Goal: Task Accomplishment & Management: Manage account settings

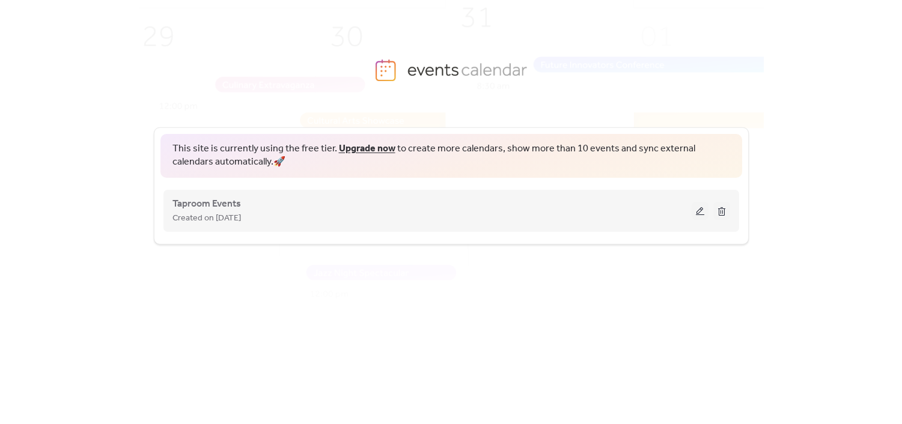
click at [702, 212] on button at bounding box center [699, 211] width 17 height 18
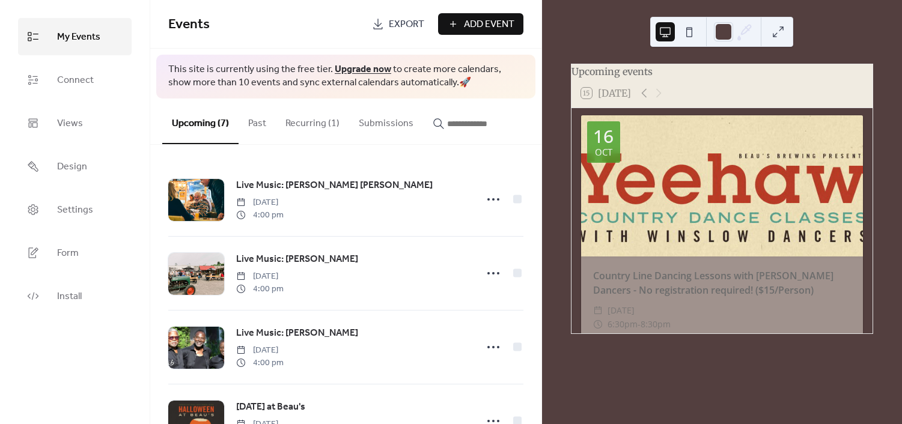
click at [489, 17] on span "Add Event" at bounding box center [489, 24] width 50 height 14
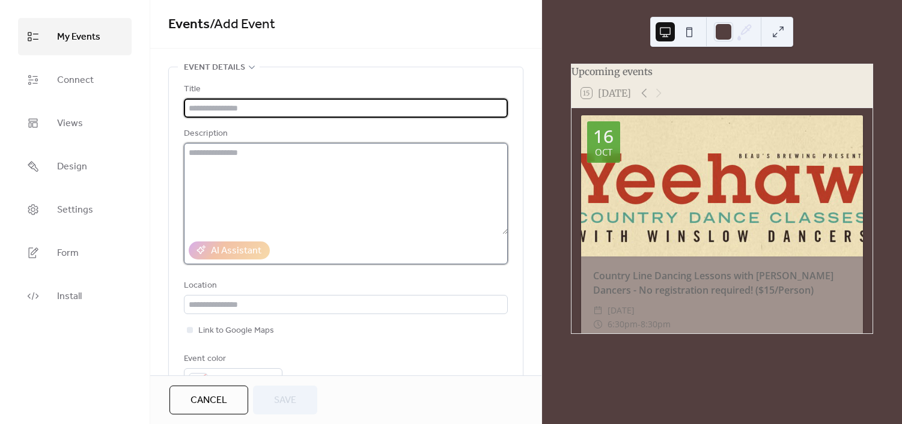
click at [311, 183] on textarea at bounding box center [346, 188] width 324 height 91
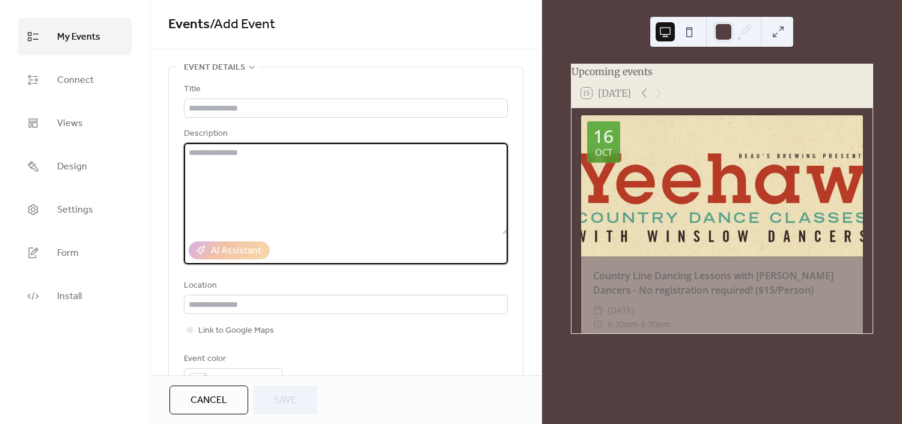
paste textarea "**********"
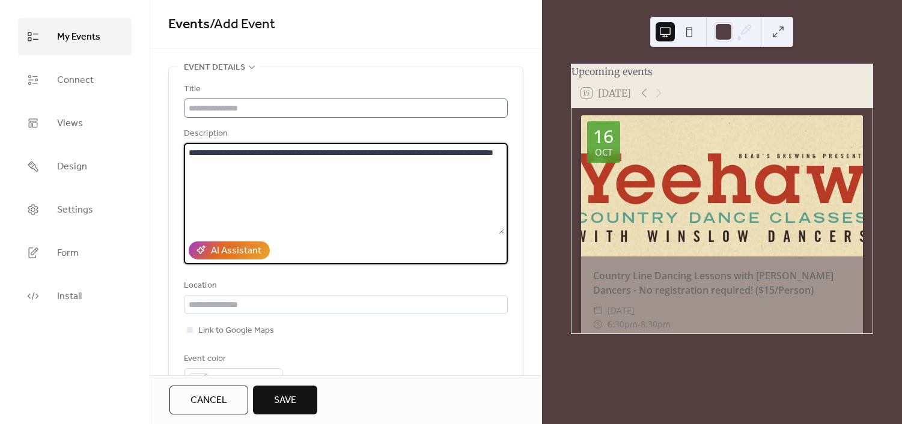
type textarea "**********"
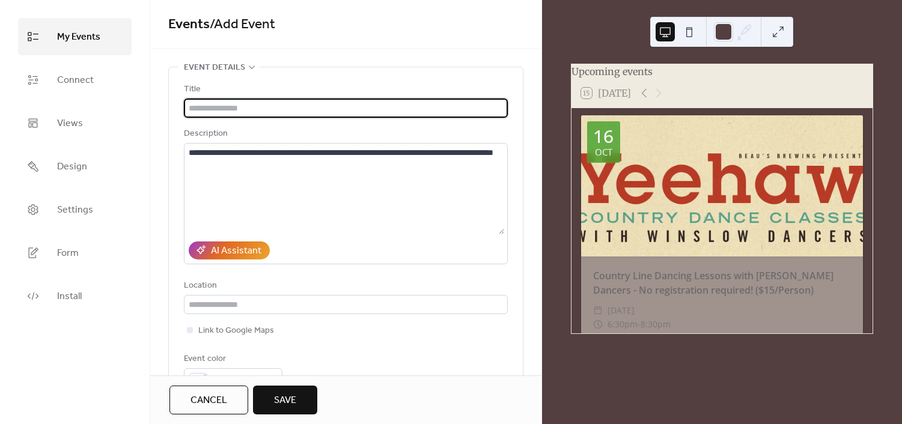
click at [294, 100] on input "text" at bounding box center [346, 108] width 324 height 19
type input "**********"
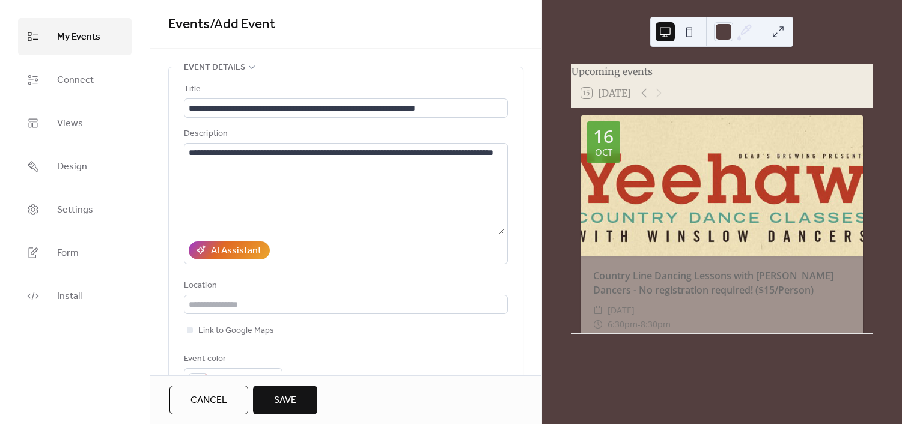
click at [463, 69] on div "**********" at bounding box center [346, 231] width 324 height 329
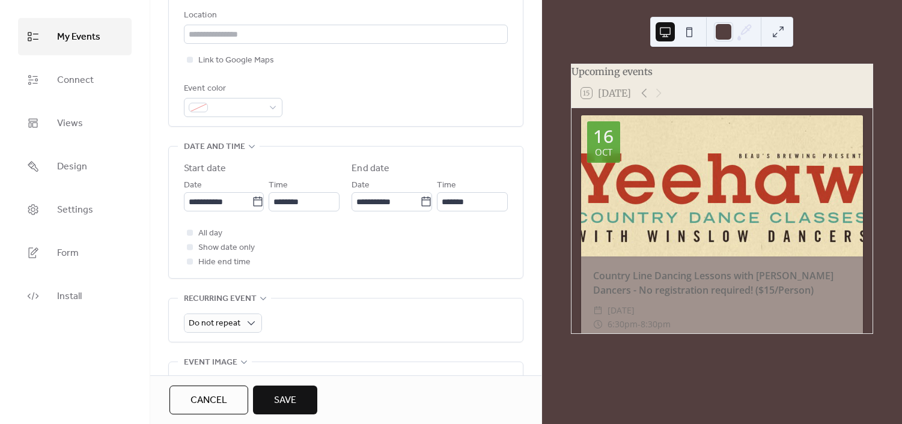
scroll to position [299, 0]
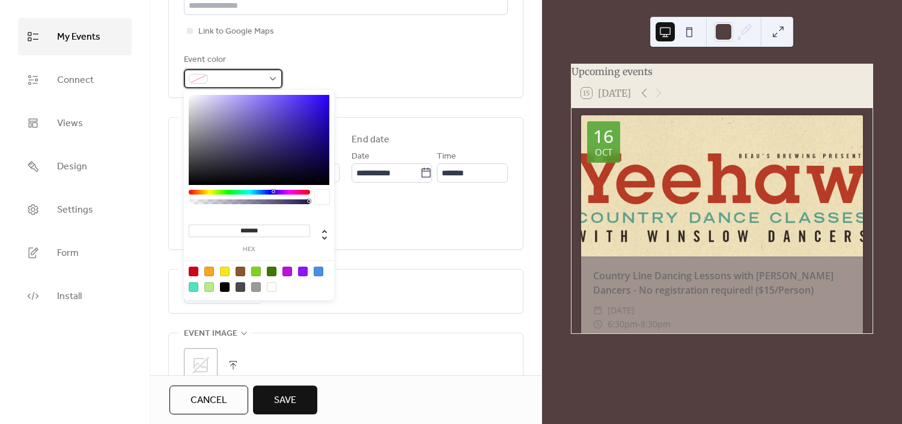
click at [238, 76] on span at bounding box center [238, 79] width 50 height 14
click at [195, 268] on div at bounding box center [194, 272] width 10 height 10
type input "*******"
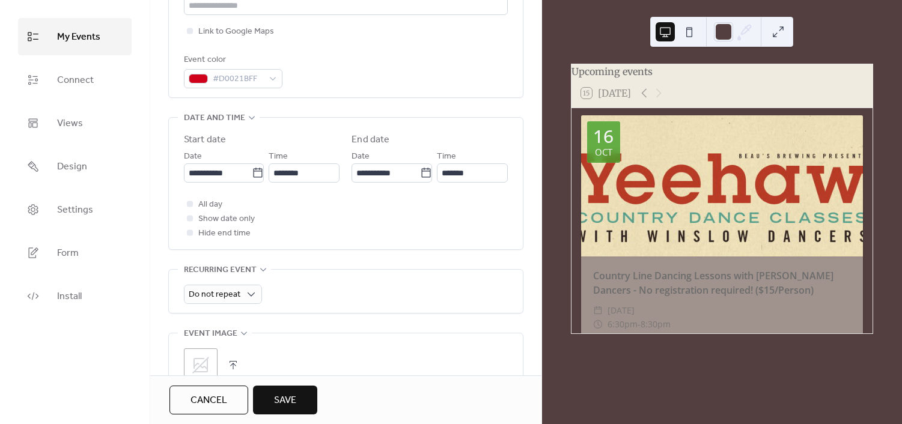
click at [428, 233] on div "All day Show date only Hide end time" at bounding box center [346, 218] width 324 height 43
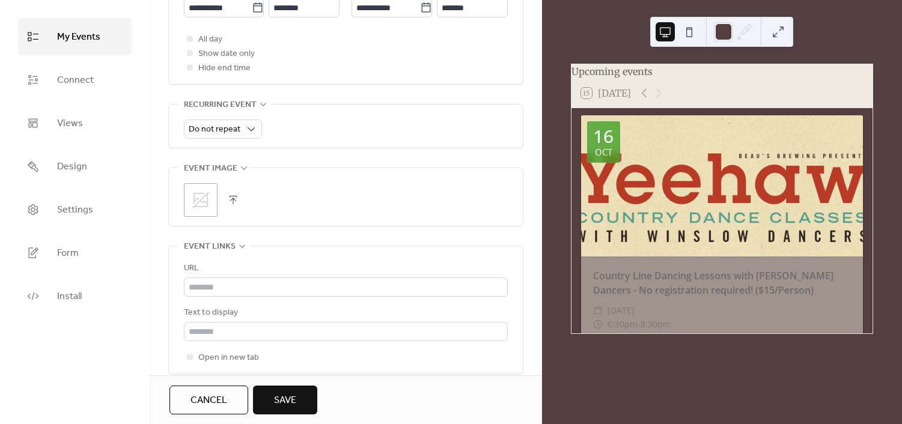
scroll to position [466, 0]
click at [204, 204] on icon at bounding box center [200, 198] width 17 height 17
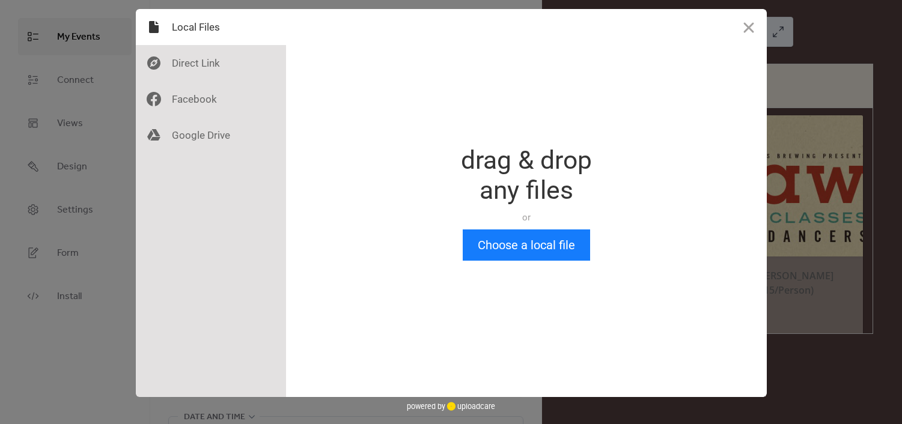
scroll to position [0, 0]
click at [511, 241] on button "Choose a local file" at bounding box center [526, 244] width 127 height 31
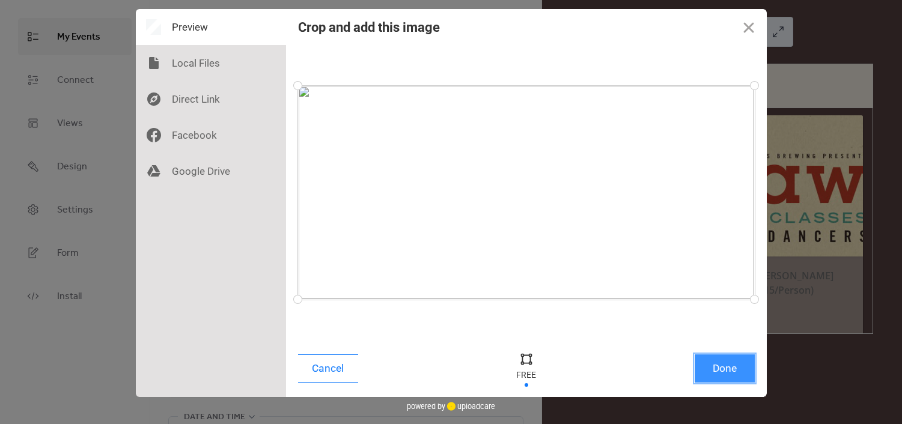
click at [721, 378] on button "Done" at bounding box center [724, 368] width 60 height 28
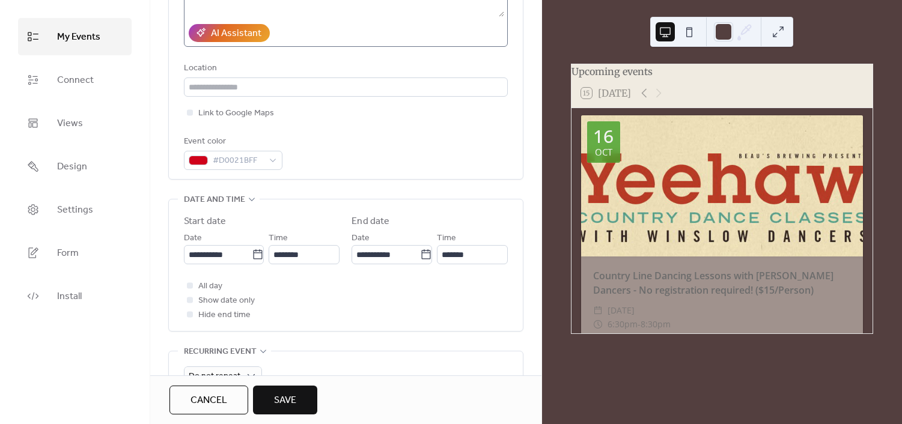
scroll to position [217, 0]
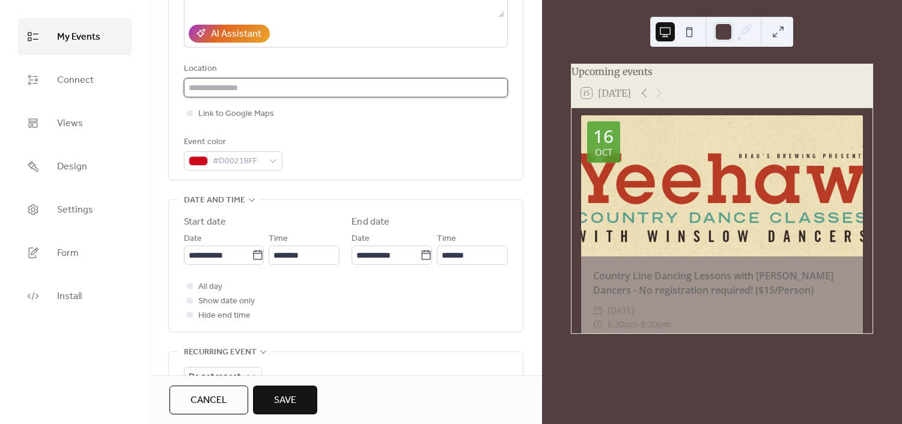
click at [261, 94] on input "text" at bounding box center [346, 87] width 324 height 19
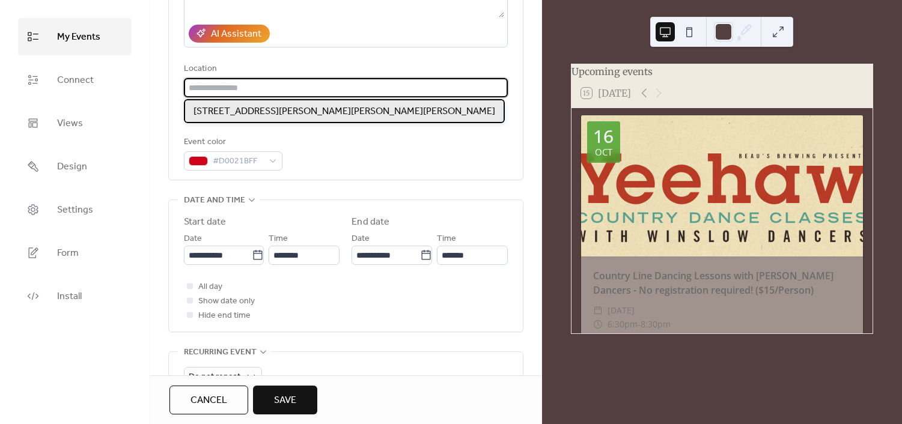
click at [258, 107] on span "[STREET_ADDRESS][PERSON_NAME][PERSON_NAME][PERSON_NAME]" at bounding box center [344, 112] width 302 height 14
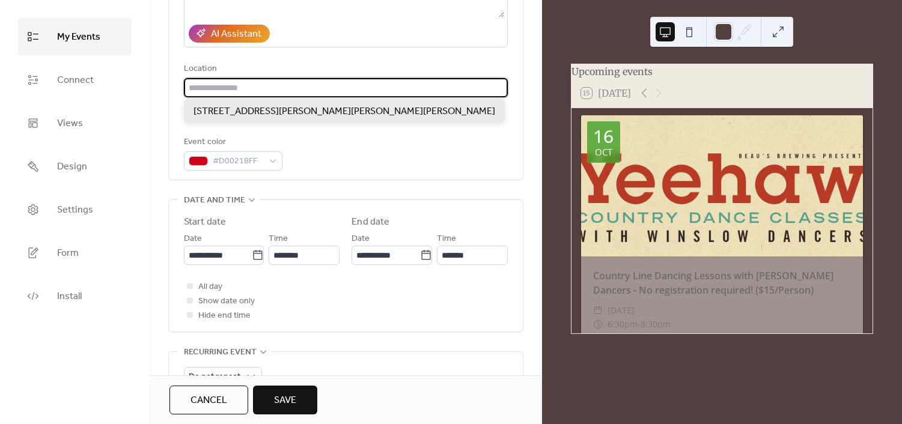
type input "**********"
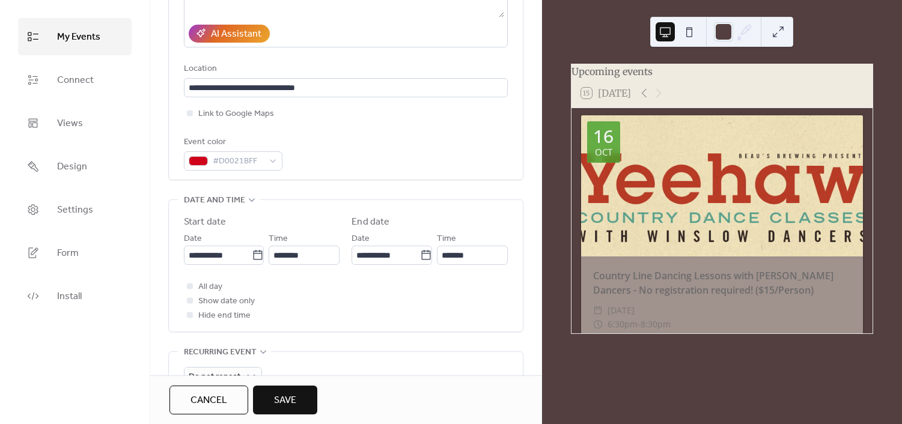
scroll to position [567, 0]
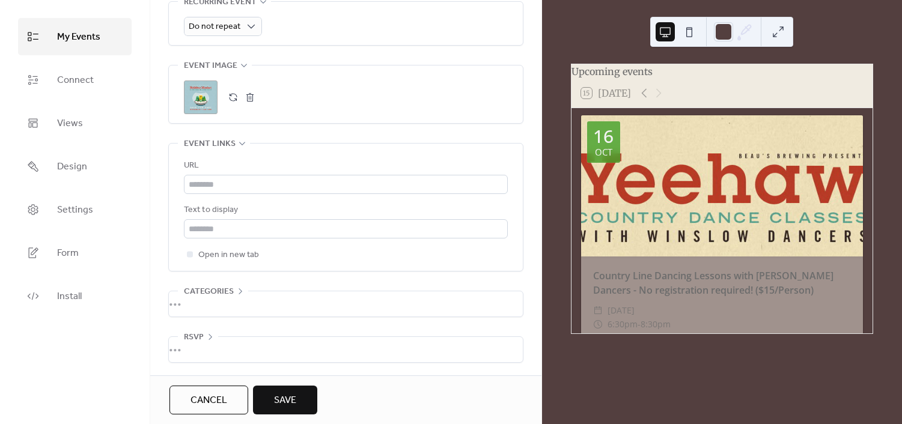
click at [290, 401] on span "Save" at bounding box center [285, 400] width 22 height 14
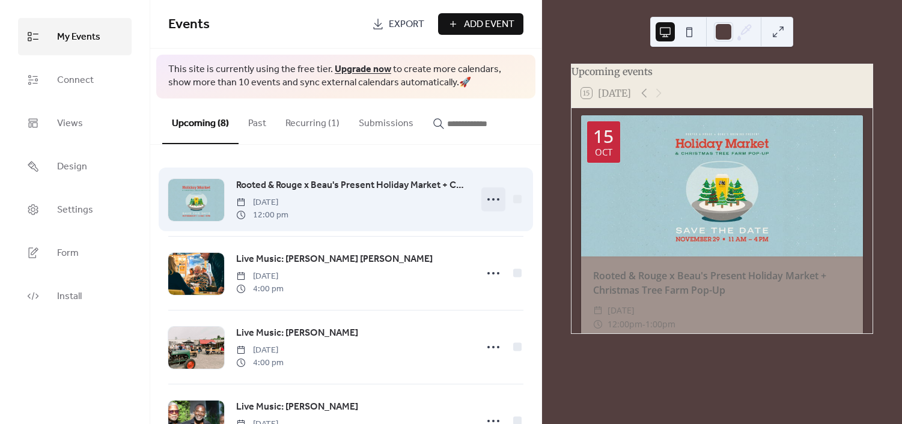
click at [492, 199] on circle at bounding box center [493, 199] width 2 height 2
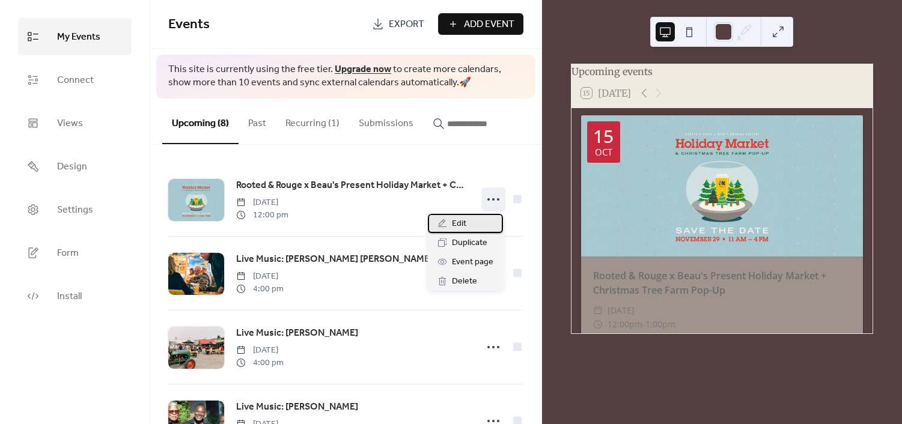
click at [478, 220] on div "Edit" at bounding box center [465, 223] width 75 height 19
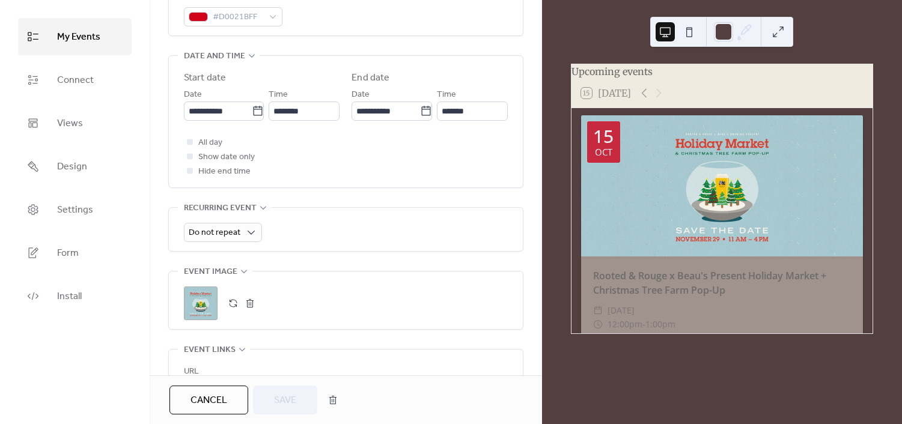
scroll to position [362, 0]
click at [253, 114] on icon at bounding box center [257, 110] width 9 height 10
click at [251, 114] on input "**********" at bounding box center [218, 110] width 68 height 19
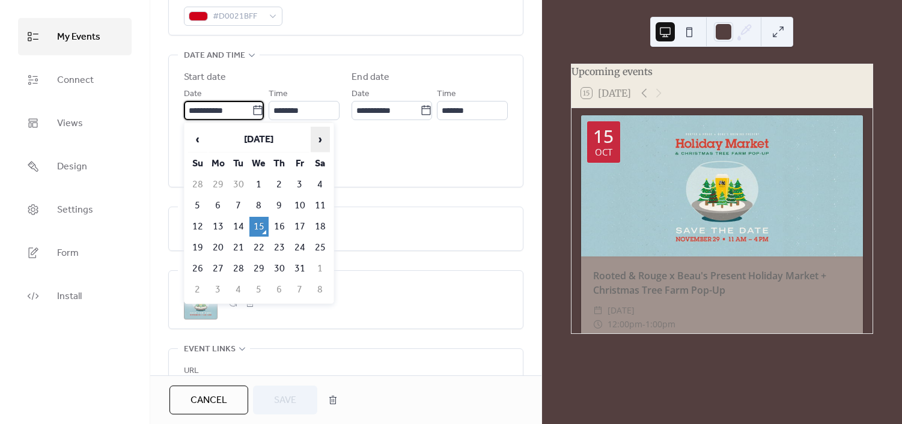
click at [320, 141] on span "›" at bounding box center [320, 139] width 18 height 24
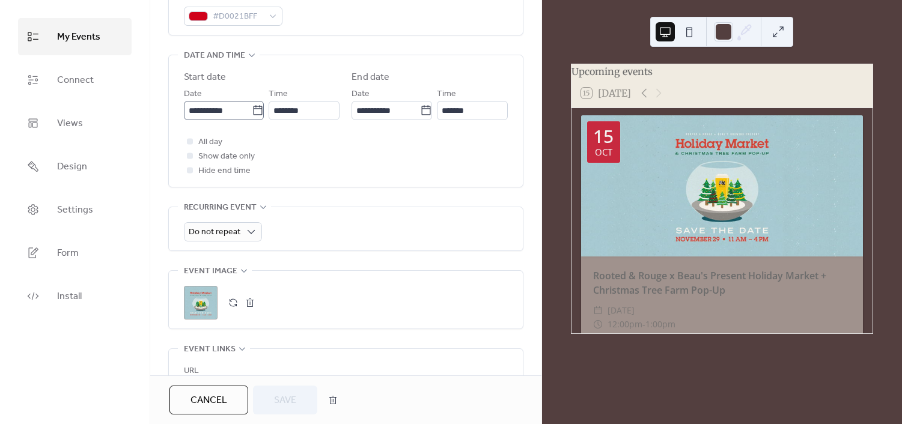
click at [253, 108] on icon at bounding box center [258, 111] width 12 height 12
click at [252, 108] on input "**********" at bounding box center [218, 110] width 68 height 19
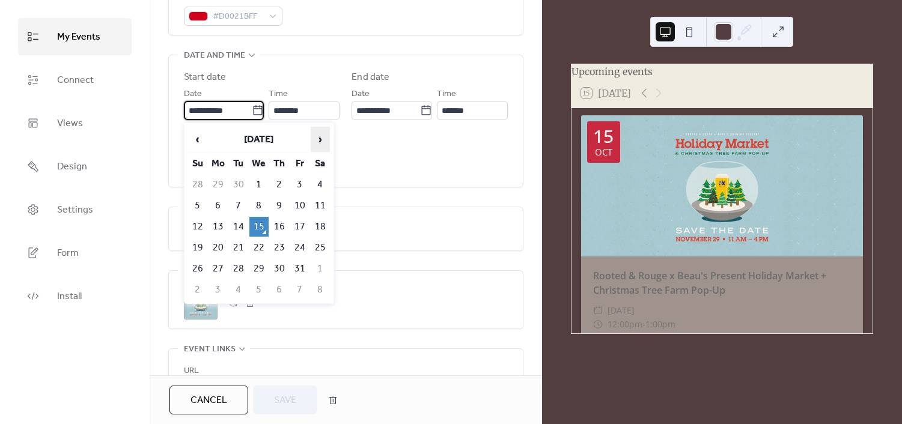
click at [326, 136] on span "›" at bounding box center [320, 139] width 18 height 24
click at [326, 268] on td "29" at bounding box center [320, 269] width 19 height 20
type input "**********"
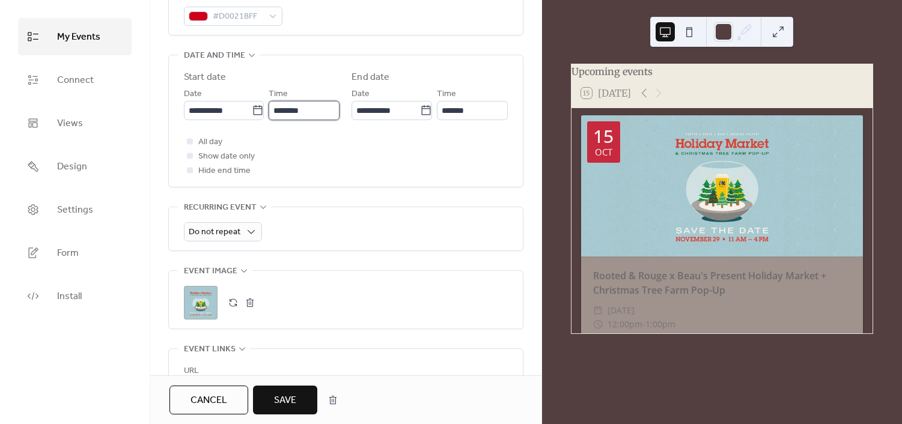
click at [281, 109] on input "********" at bounding box center [303, 110] width 71 height 19
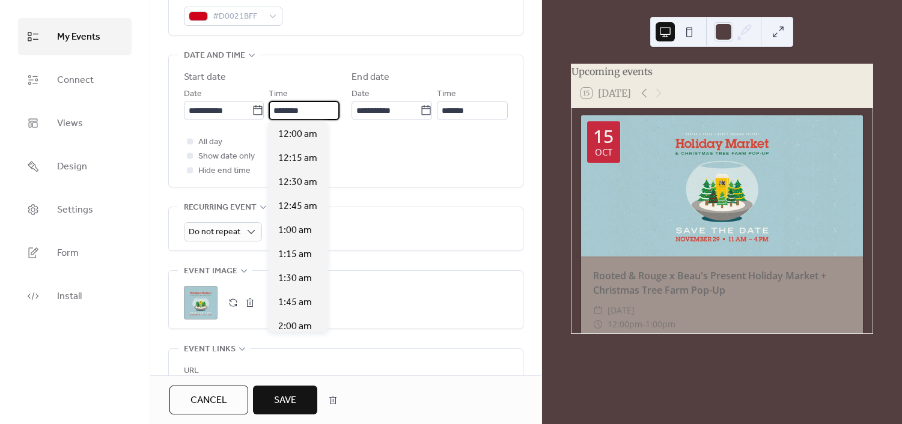
click at [281, 109] on input "********" at bounding box center [303, 110] width 71 height 19
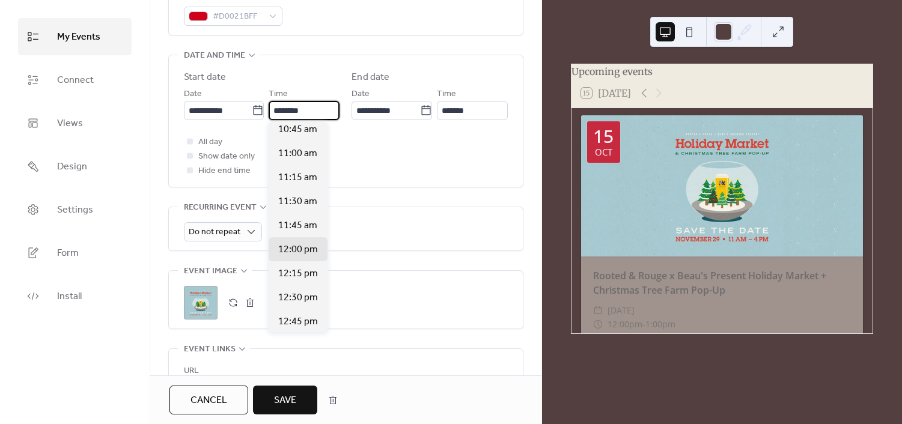
scroll to position [1051, 0]
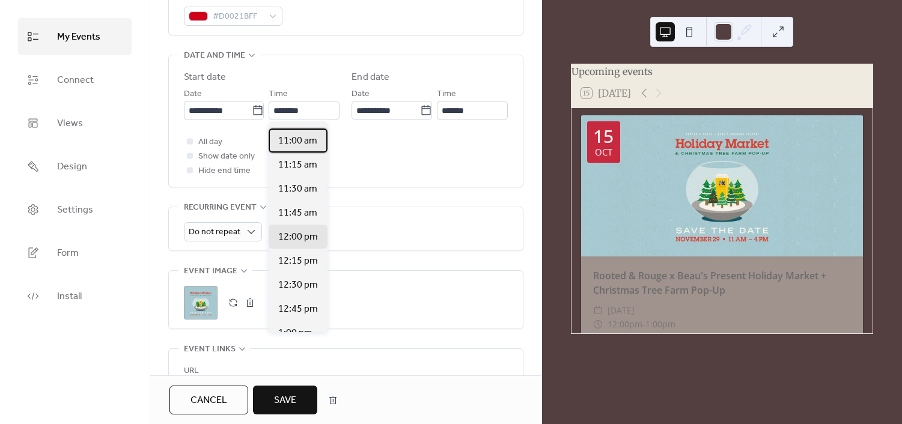
click at [296, 138] on span "11:00 am" at bounding box center [297, 141] width 39 height 14
type input "********"
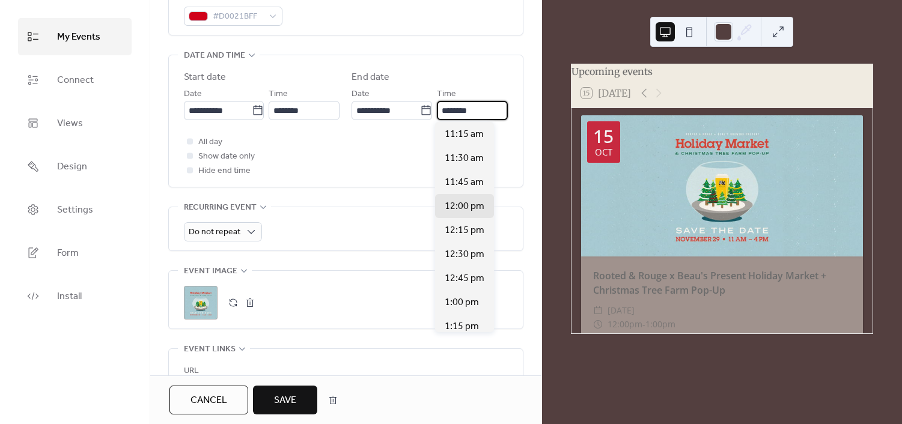
click at [443, 114] on input "********" at bounding box center [472, 110] width 71 height 19
click at [459, 142] on div "4:00 pm" at bounding box center [464, 135] width 59 height 24
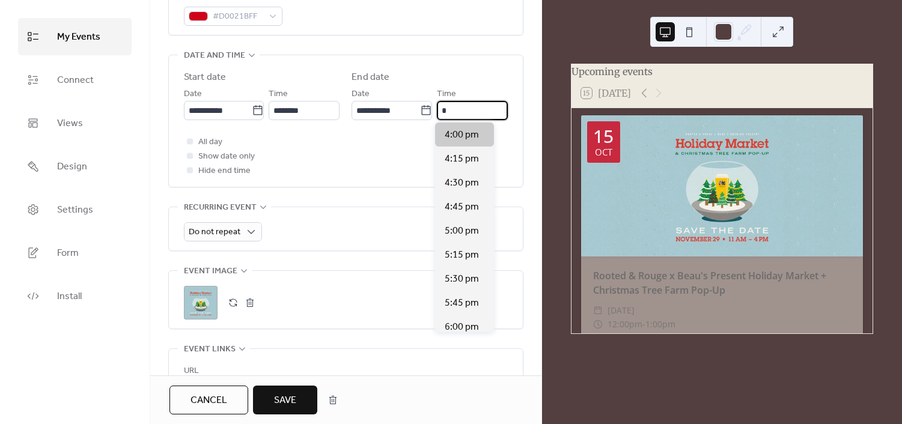
type input "*******"
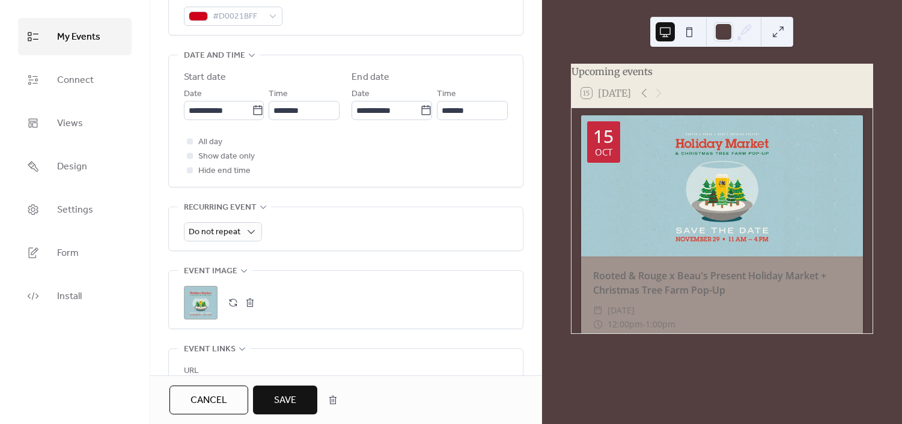
click at [389, 159] on div "All day Show date only Hide end time" at bounding box center [346, 156] width 324 height 43
click at [284, 404] on span "Save" at bounding box center [285, 400] width 22 height 14
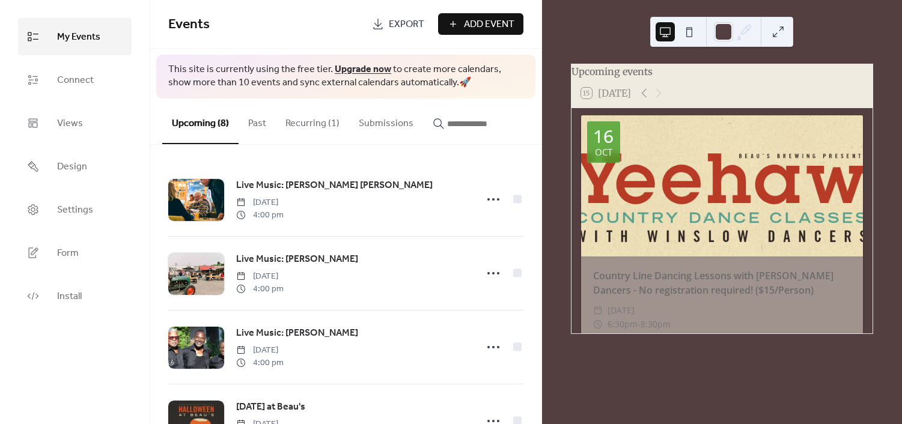
click at [294, 121] on button "Recurring (1)" at bounding box center [312, 121] width 73 height 44
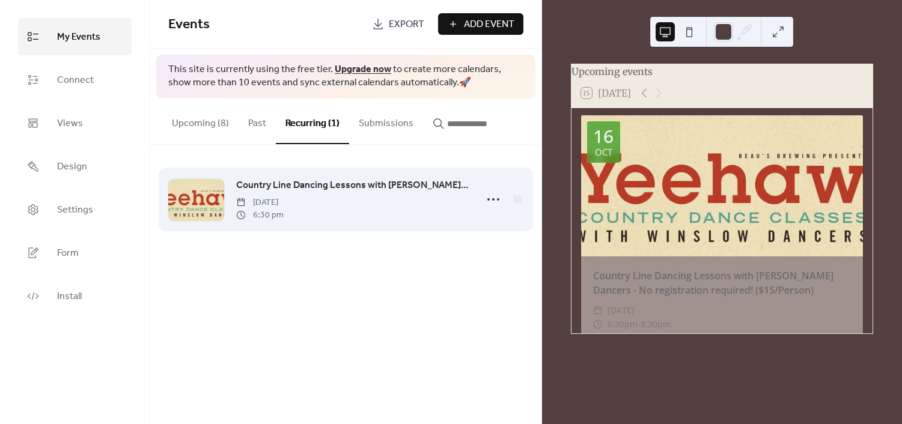
click at [284, 214] on span "6:30 pm" at bounding box center [259, 215] width 47 height 13
click at [495, 208] on icon at bounding box center [493, 199] width 19 height 19
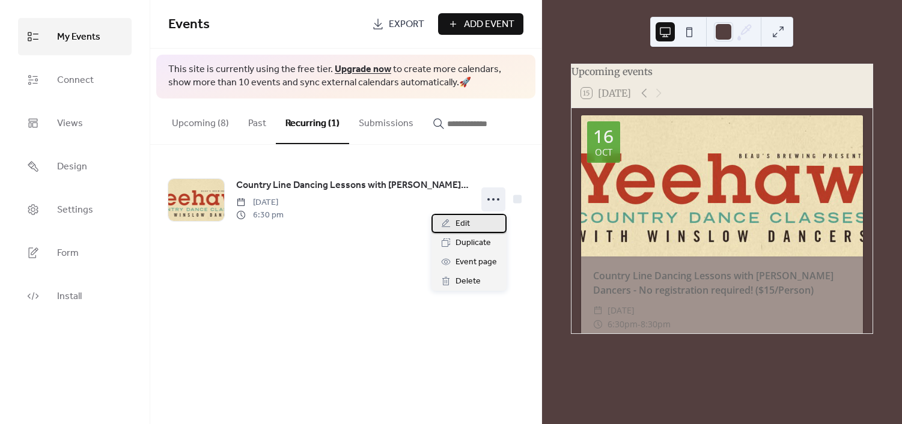
click at [474, 228] on div "Edit" at bounding box center [468, 223] width 75 height 19
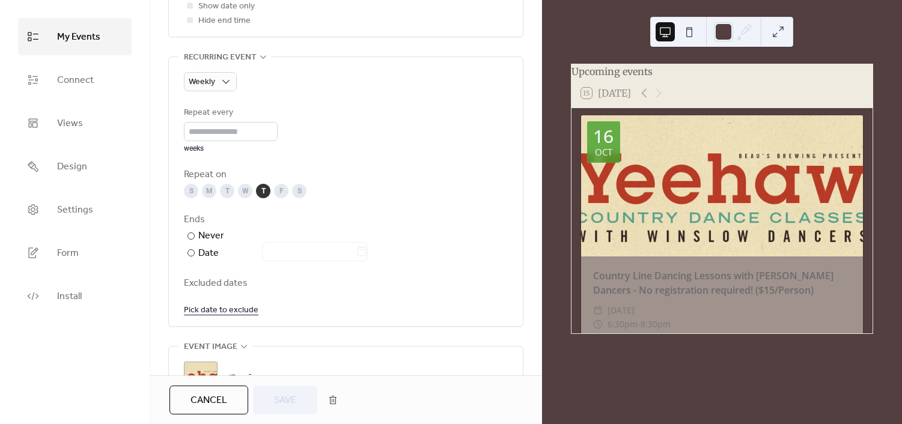
scroll to position [761, 0]
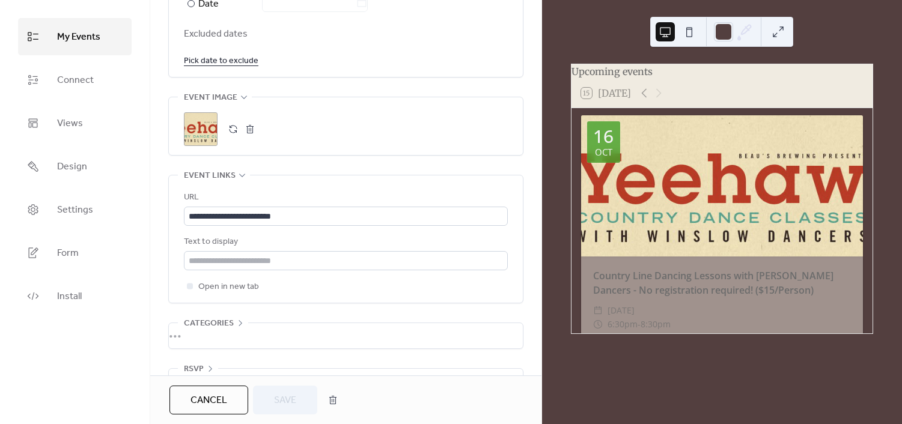
click at [201, 130] on div ";" at bounding box center [201, 129] width 34 height 34
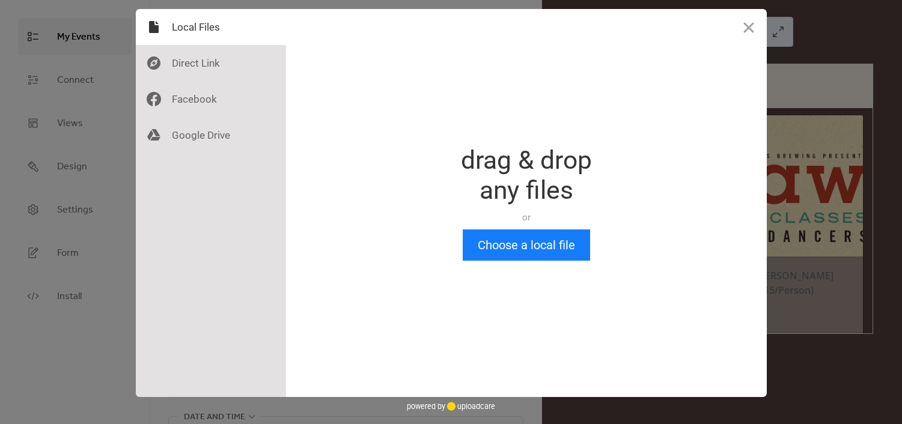
scroll to position [0, 0]
click at [524, 246] on button "Choose a local file" at bounding box center [526, 244] width 127 height 31
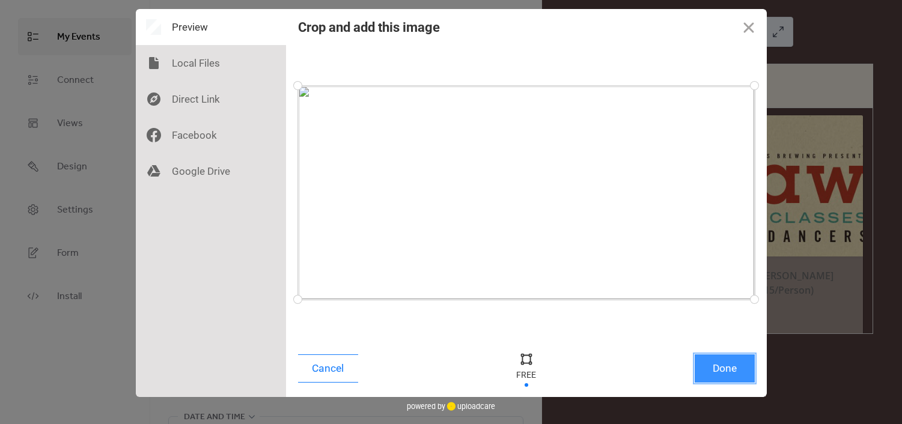
click at [740, 374] on button "Done" at bounding box center [724, 368] width 60 height 28
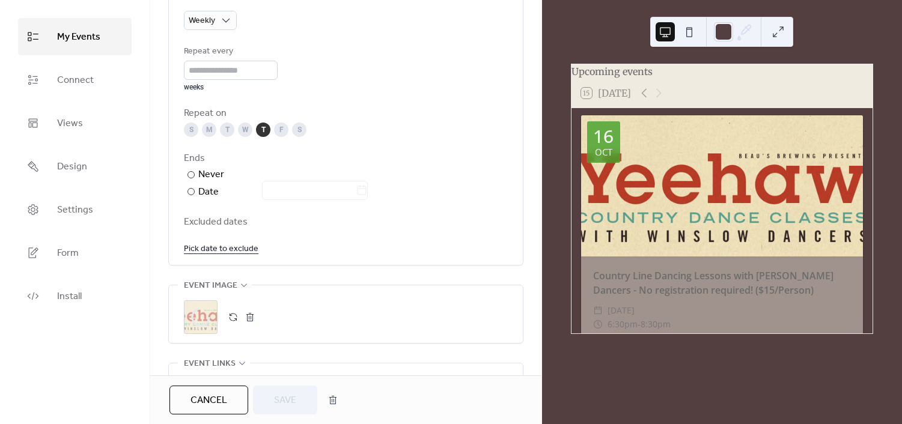
scroll to position [793, 0]
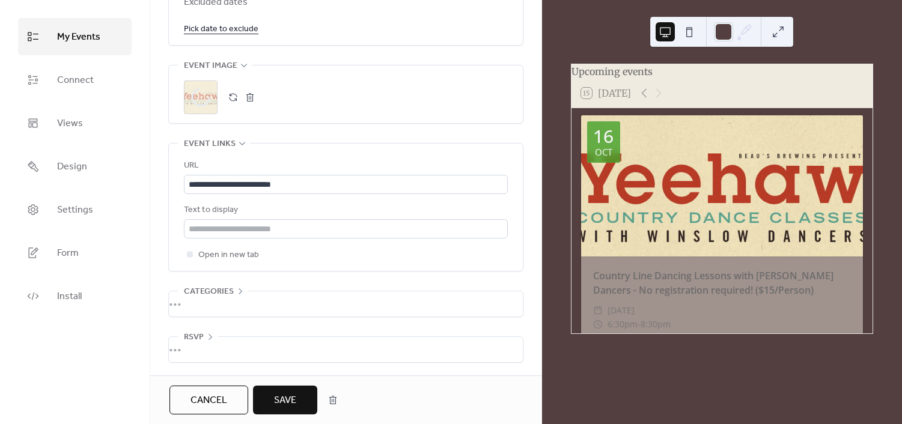
click at [274, 402] on span "Save" at bounding box center [285, 400] width 22 height 14
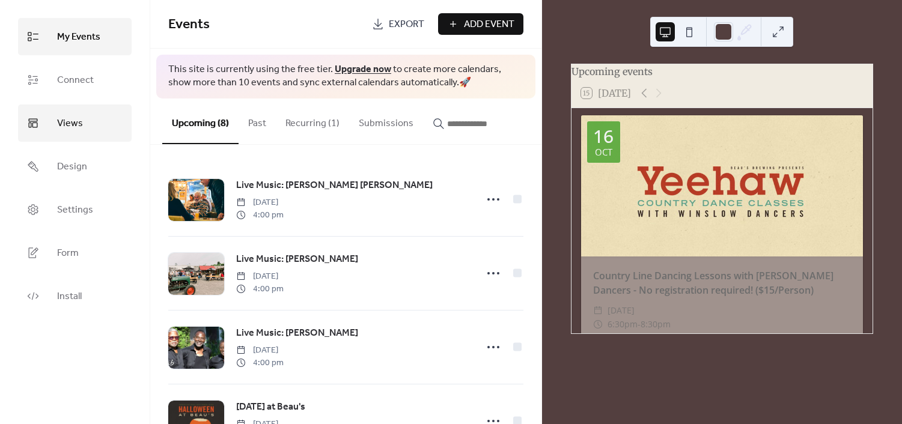
click at [71, 123] on link "Views" at bounding box center [75, 123] width 114 height 37
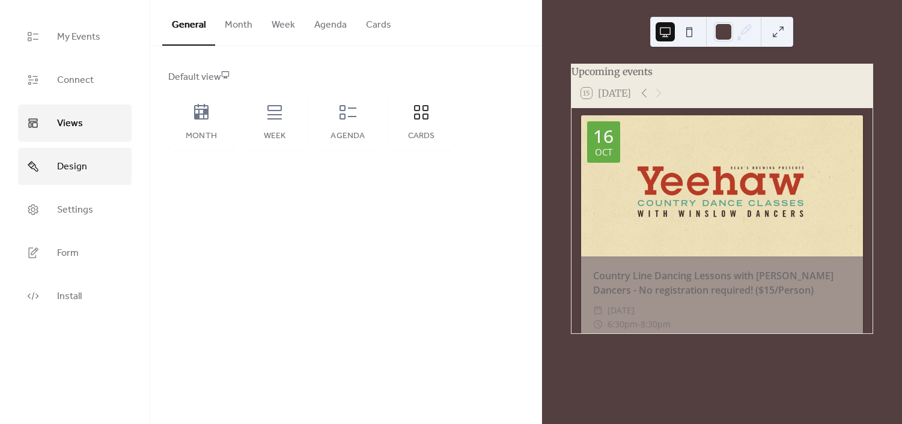
click at [59, 166] on span "Design" at bounding box center [72, 166] width 30 height 19
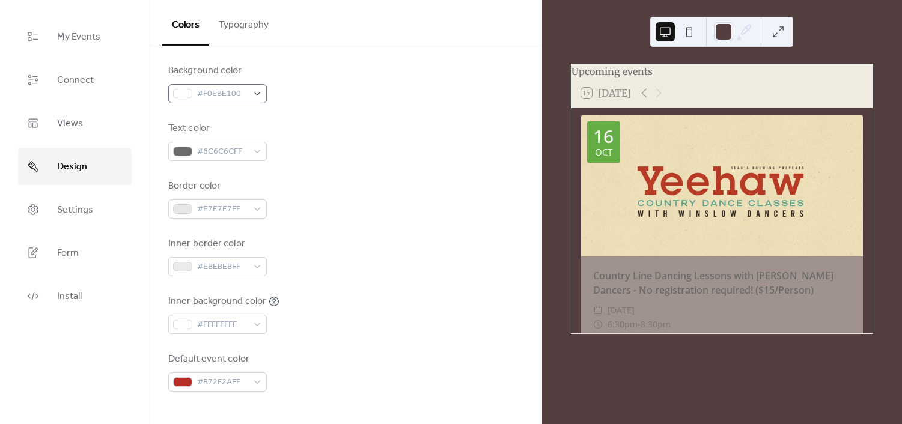
scroll to position [150, 0]
click at [714, 30] on div at bounding box center [723, 31] width 19 height 19
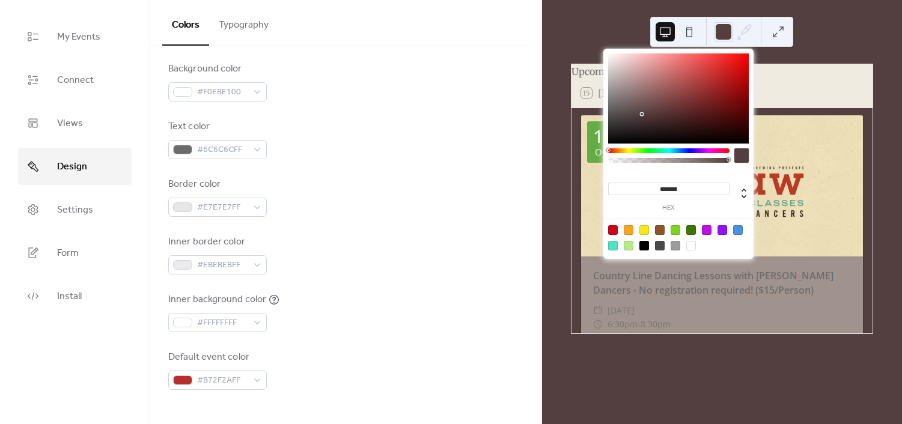
click at [751, 29] on icon at bounding box center [744, 32] width 18 height 18
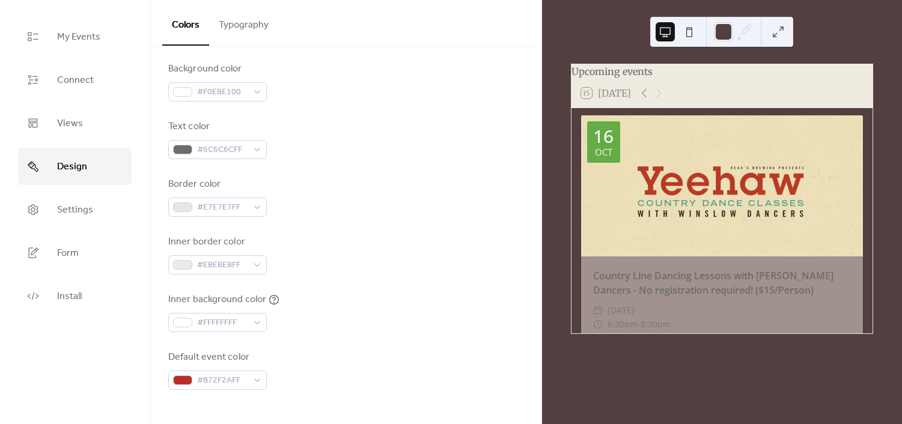
click at [846, 183] on div at bounding box center [722, 185] width 282 height 141
drag, startPoint x: 837, startPoint y: 178, endPoint x: 846, endPoint y: 183, distance: 10.7
click at [846, 183] on div at bounding box center [722, 185] width 282 height 141
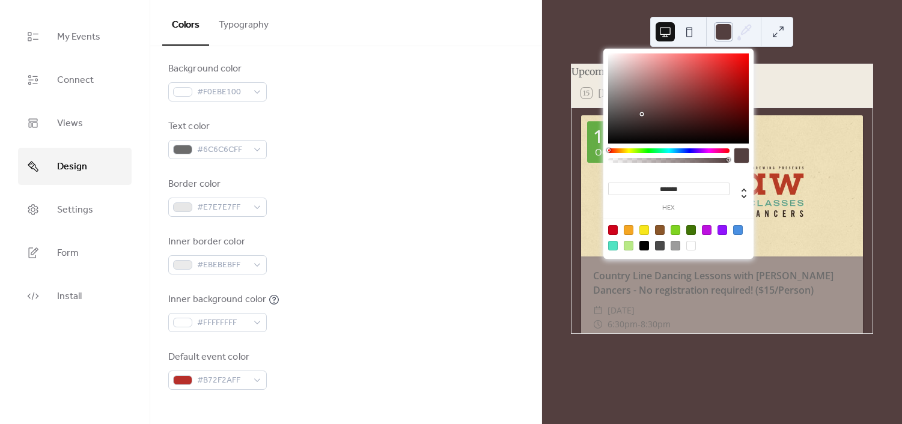
click at [717, 37] on div at bounding box center [723, 31] width 19 height 19
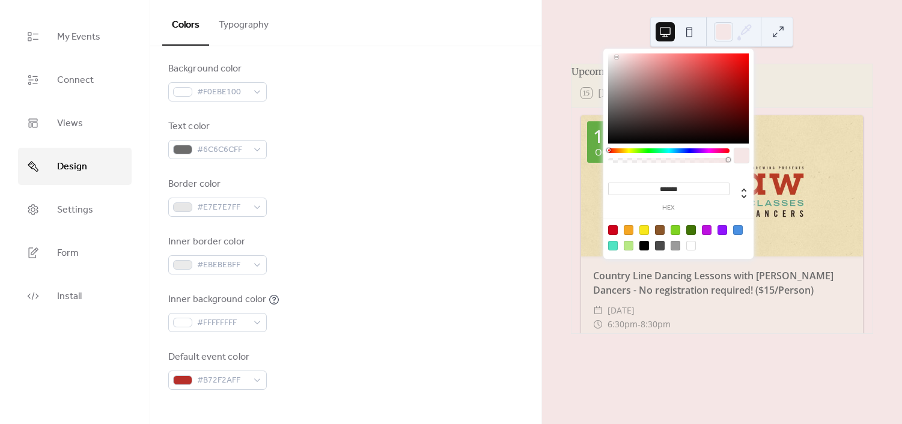
type input "*******"
drag, startPoint x: 654, startPoint y: 126, endPoint x: 617, endPoint y: 58, distance: 76.6
click at [617, 58] on div at bounding box center [678, 98] width 141 height 90
click at [831, 86] on div "15 [DATE]" at bounding box center [721, 93] width 301 height 29
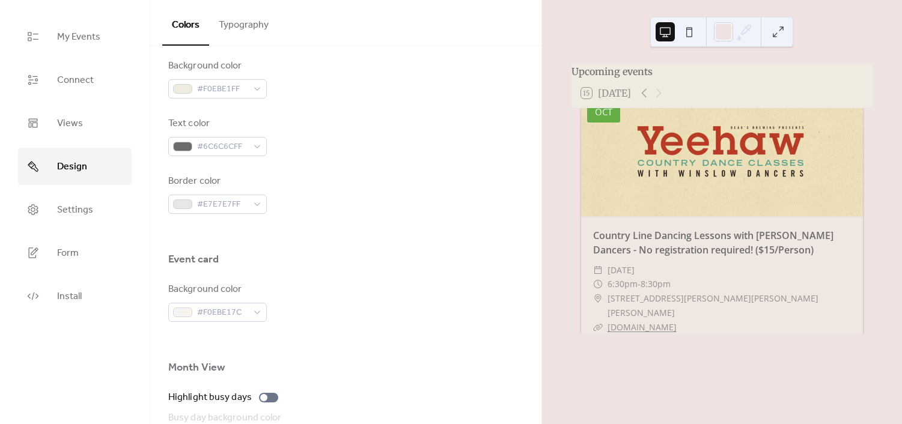
scroll to position [555, 0]
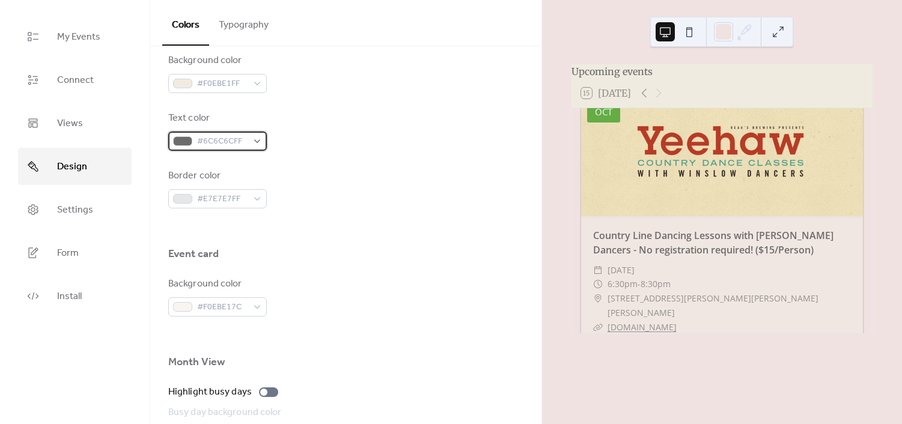
click at [235, 147] on span "#6C6C6CFF" at bounding box center [222, 142] width 50 height 14
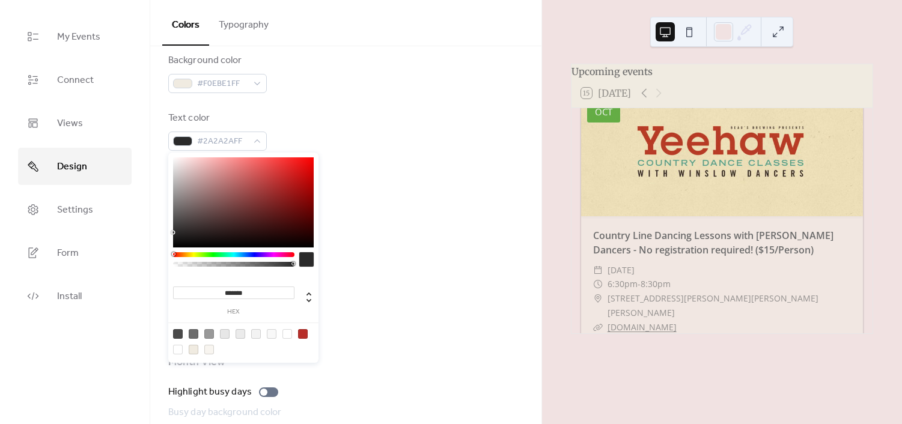
type input "*******"
drag, startPoint x: 173, startPoint y: 214, endPoint x: 171, endPoint y: 231, distance: 17.6
click at [171, 231] on div "******* hex" at bounding box center [243, 259] width 150 height 213
click at [404, 251] on div "Event card" at bounding box center [345, 257] width 355 height 20
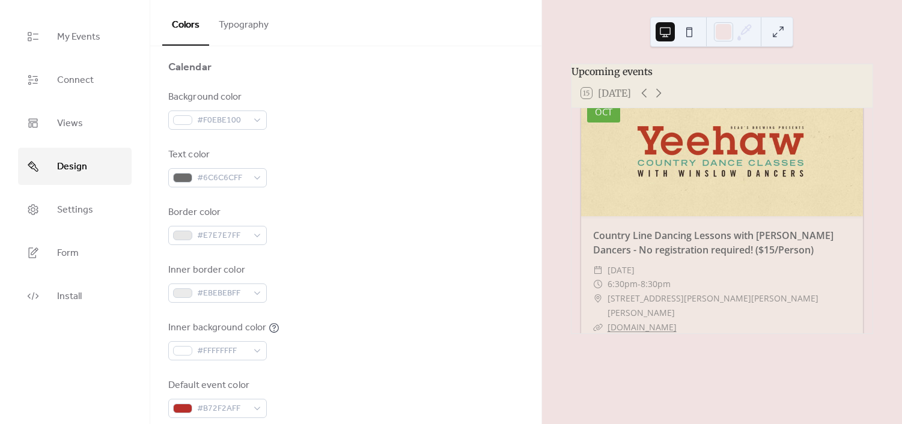
scroll to position [121, 0]
click at [235, 186] on span "#6C6C6CFF" at bounding box center [222, 179] width 50 height 14
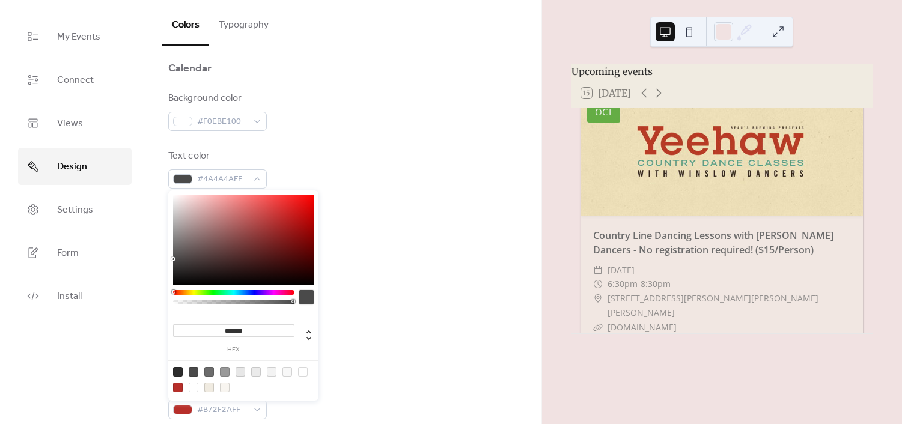
type input "*******"
drag, startPoint x: 172, startPoint y: 247, endPoint x: 170, endPoint y: 259, distance: 12.8
click at [170, 259] on div "******* hex" at bounding box center [243, 296] width 150 height 213
click at [416, 258] on div "Background color #F0EBE100 Text color #484848FF Border color #E7E7E7FF Inner bo…" at bounding box center [345, 255] width 355 height 328
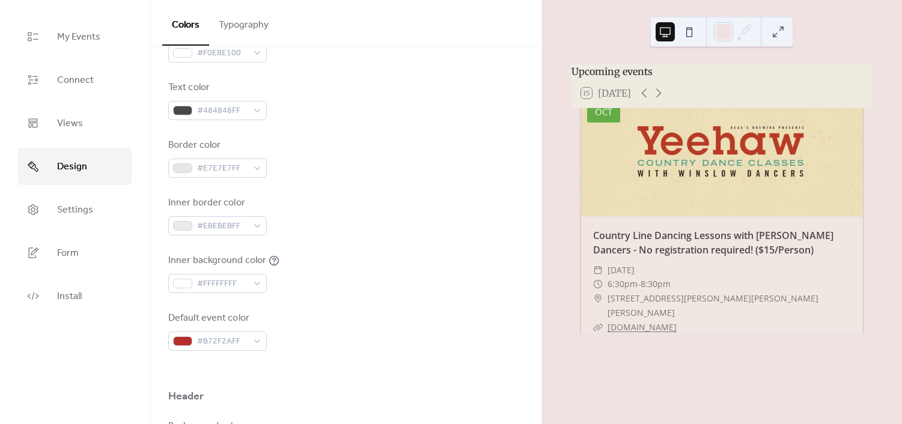
scroll to position [0, 0]
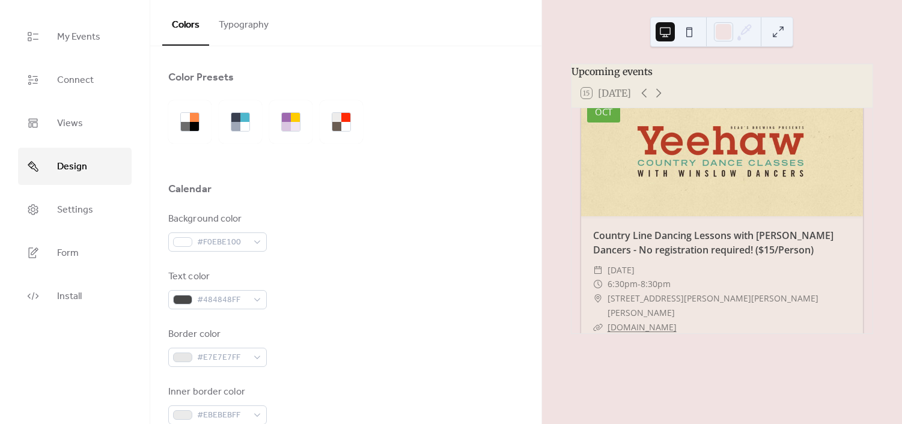
click at [256, 28] on button "Typography" at bounding box center [243, 22] width 69 height 44
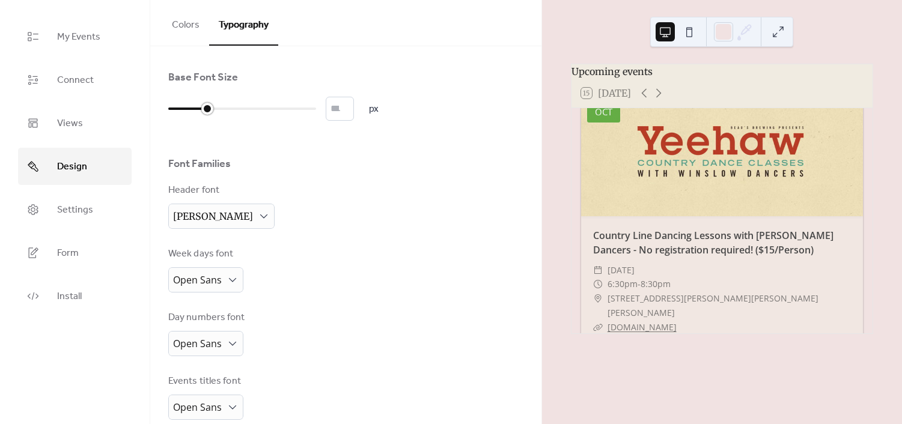
type input "**"
drag, startPoint x: 207, startPoint y: 109, endPoint x: 215, endPoint y: 109, distance: 7.8
click at [215, 109] on div at bounding box center [196, 108] width 56 height 19
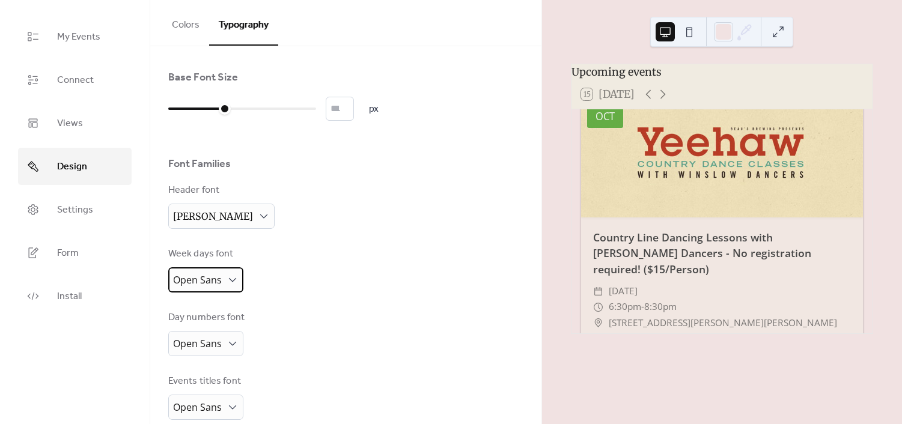
click at [207, 288] on span "Open Sans" at bounding box center [197, 281] width 49 height 19
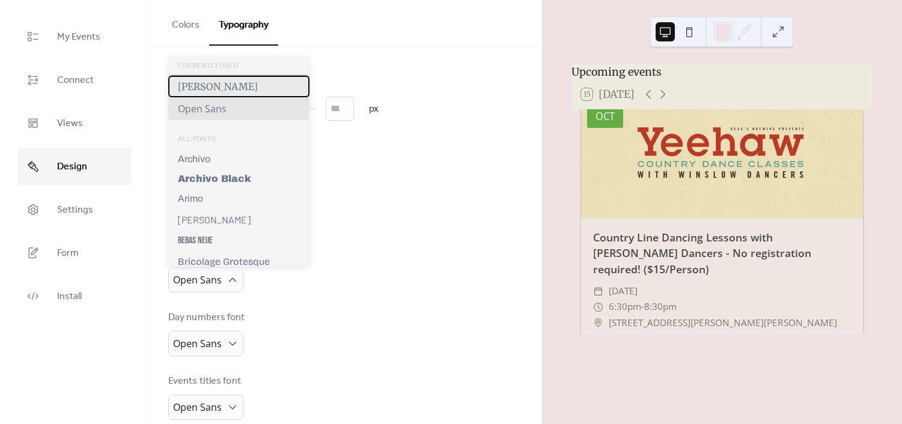
click at [223, 87] on span "[PERSON_NAME]" at bounding box center [218, 86] width 80 height 12
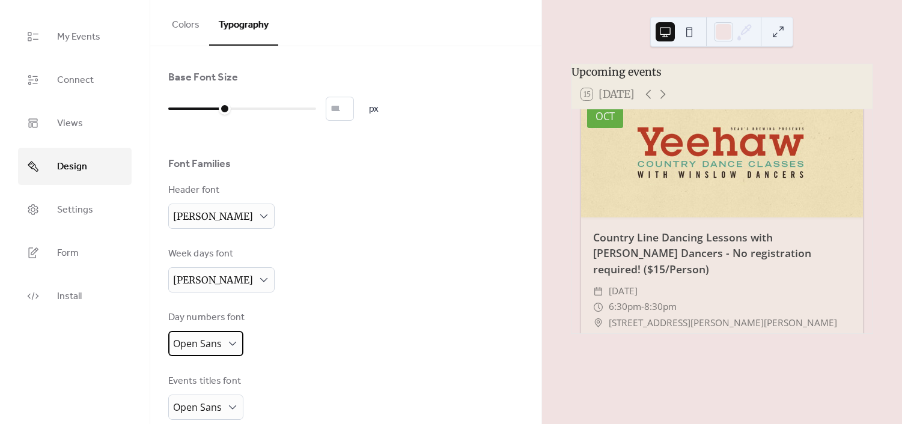
click at [217, 339] on span "Open Sans" at bounding box center [197, 343] width 49 height 13
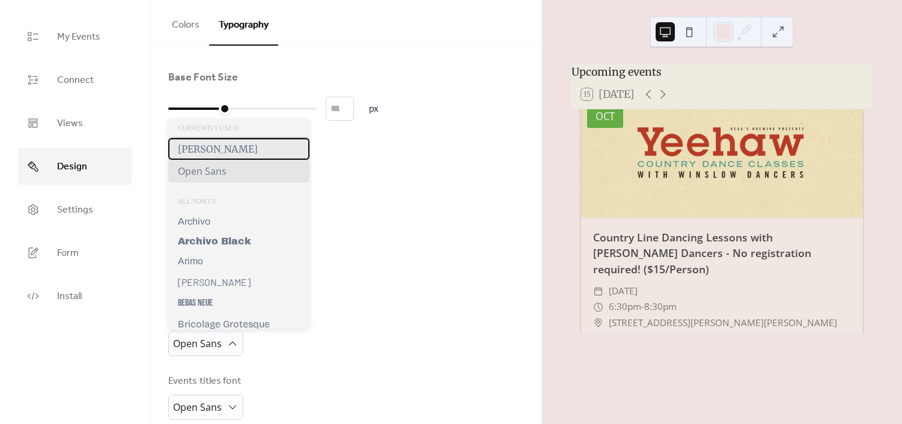
click at [249, 143] on div "[PERSON_NAME]" at bounding box center [238, 149] width 141 height 22
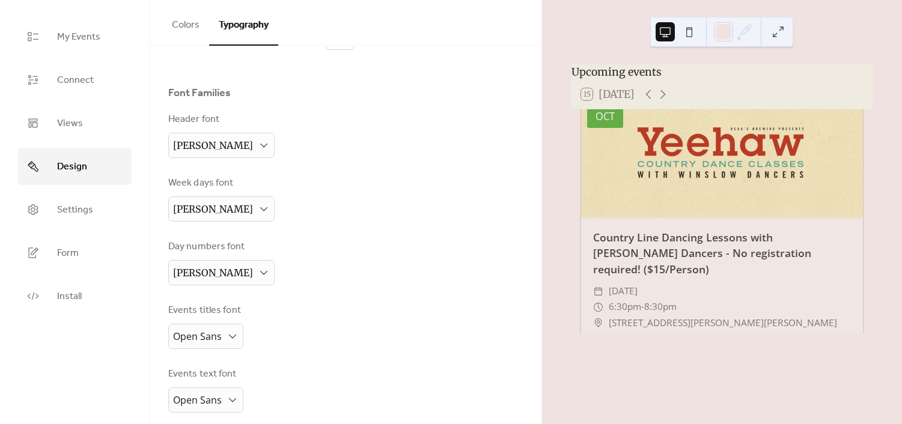
scroll to position [73, 0]
click at [199, 333] on span "Open Sans" at bounding box center [197, 334] width 49 height 13
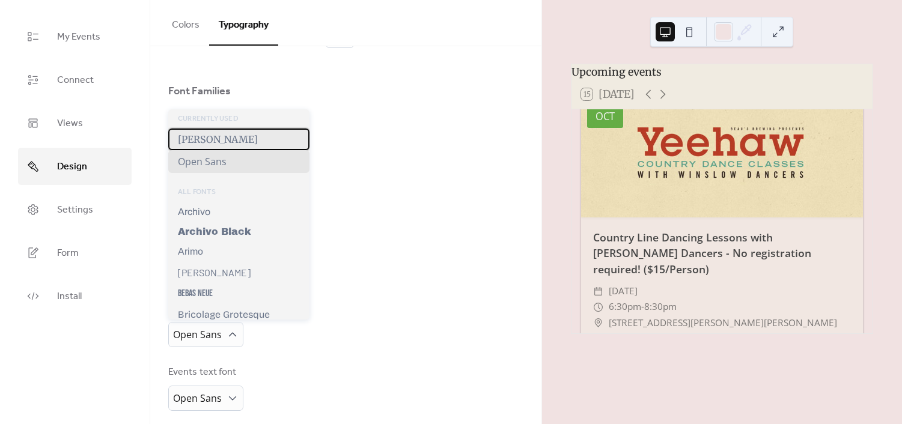
click at [231, 133] on span "[PERSON_NAME]" at bounding box center [218, 139] width 80 height 12
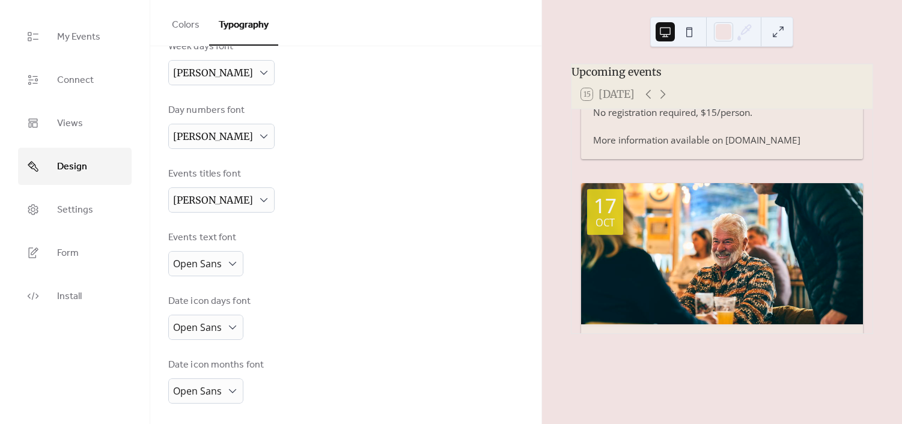
scroll to position [368, 0]
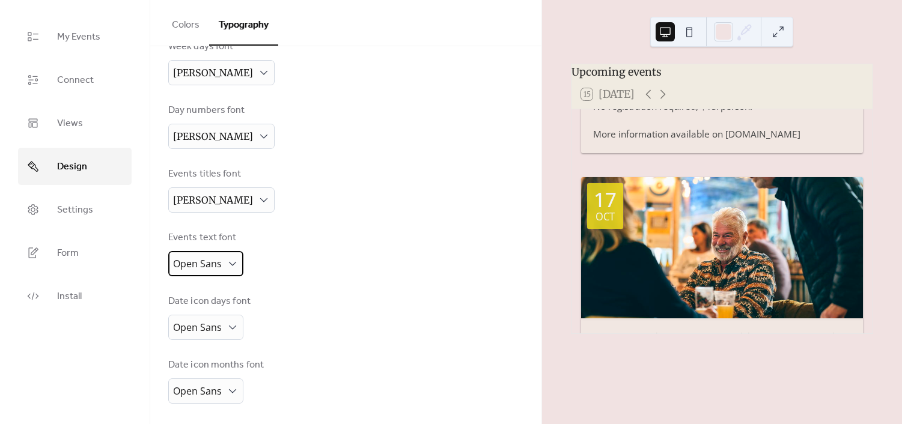
click at [209, 269] on span "Open Sans" at bounding box center [197, 264] width 49 height 19
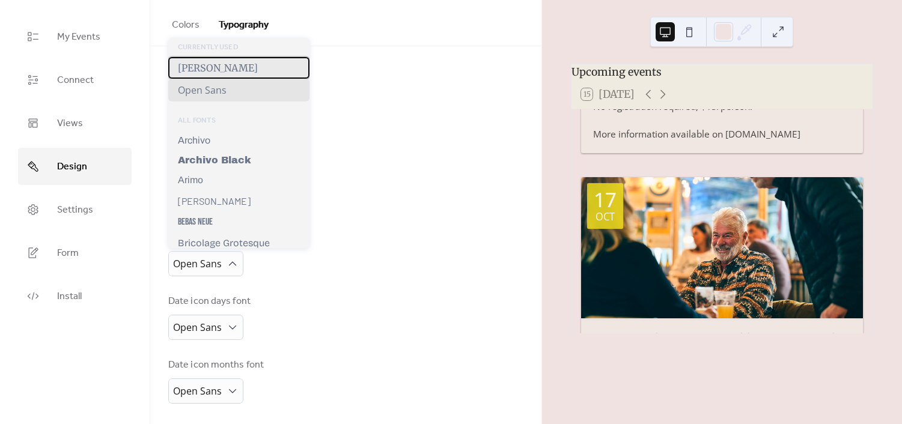
click at [225, 70] on span "[PERSON_NAME]" at bounding box center [218, 68] width 80 height 12
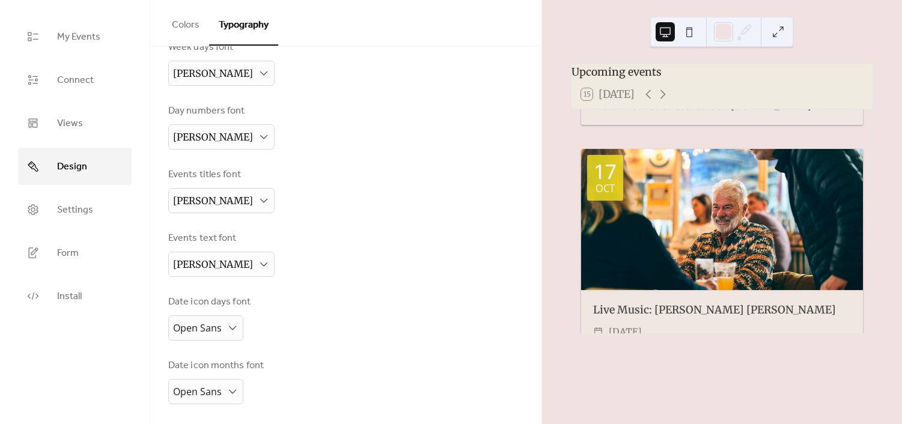
scroll to position [396, 0]
click at [214, 244] on div "Events text font" at bounding box center [220, 238] width 104 height 14
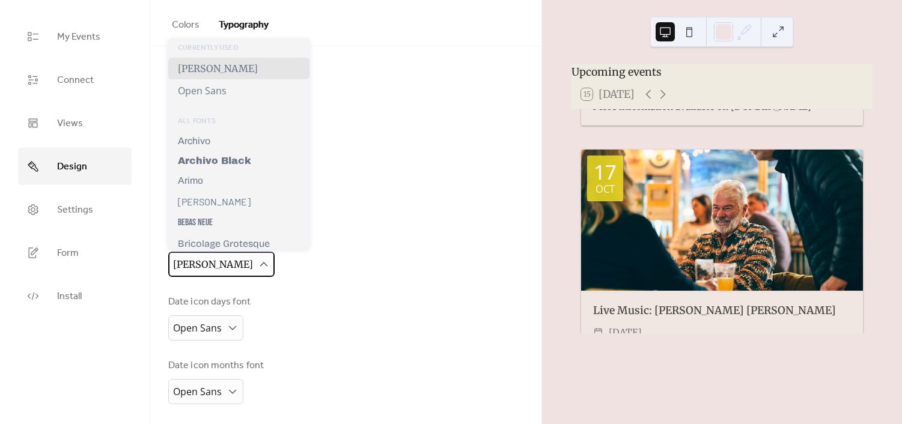
click at [222, 258] on span "[PERSON_NAME]" at bounding box center [213, 264] width 80 height 12
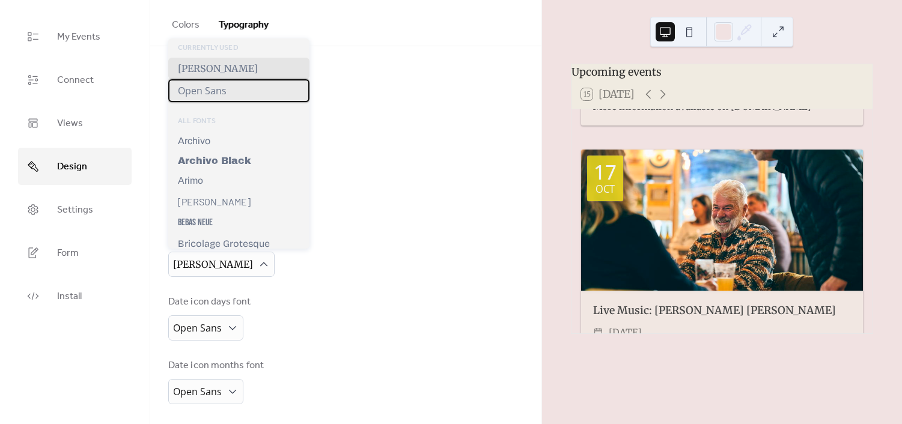
click at [229, 85] on div "Open Sans" at bounding box center [238, 90] width 141 height 23
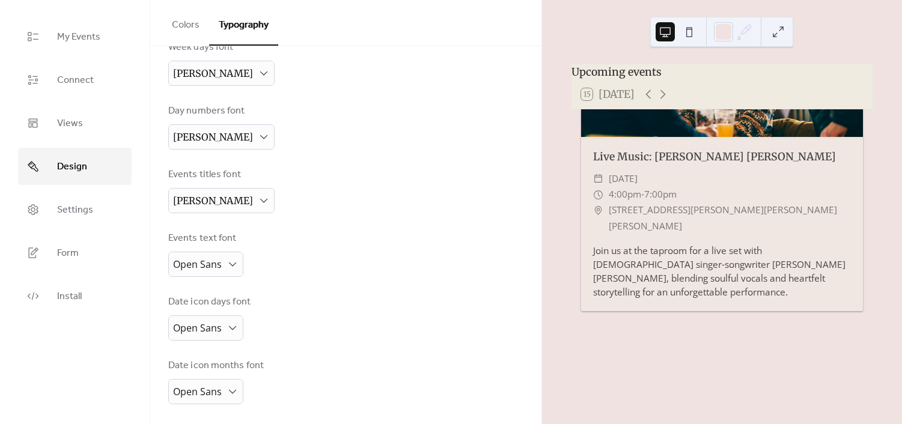
scroll to position [284, 0]
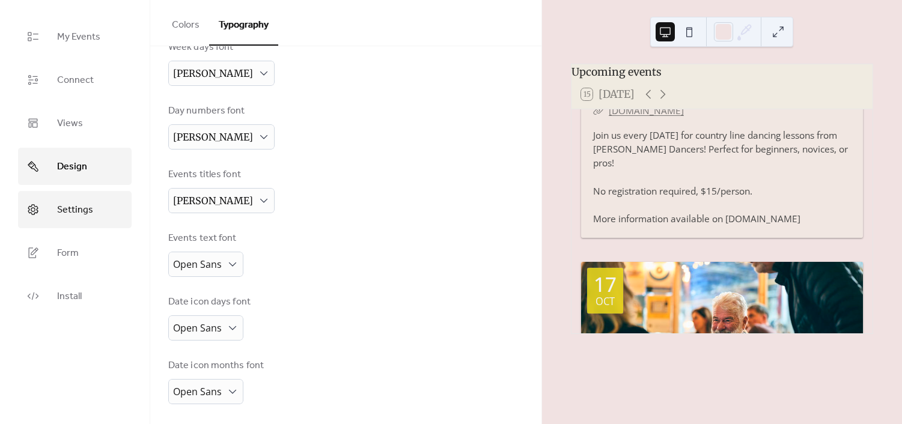
click at [87, 200] on link "Settings" at bounding box center [75, 209] width 114 height 37
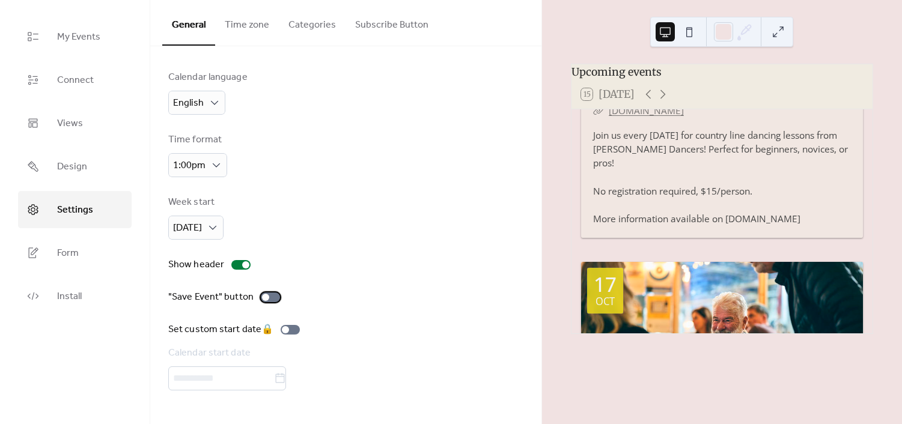
click at [272, 298] on div at bounding box center [270, 298] width 19 height 10
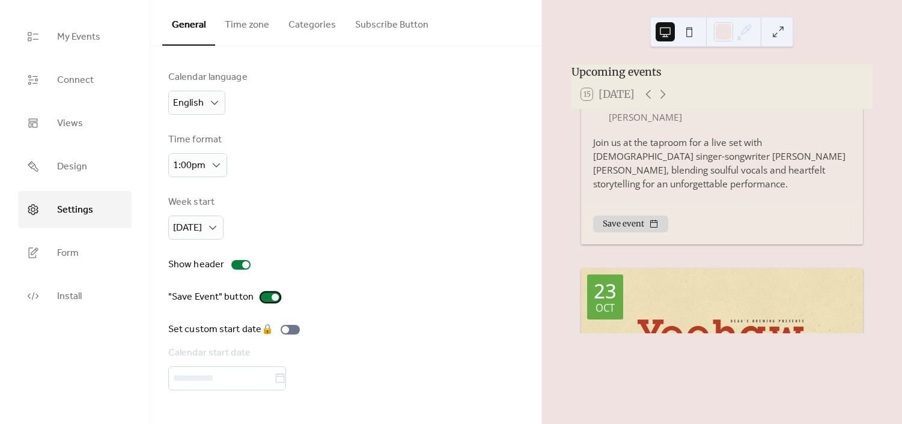
scroll to position [705, 0]
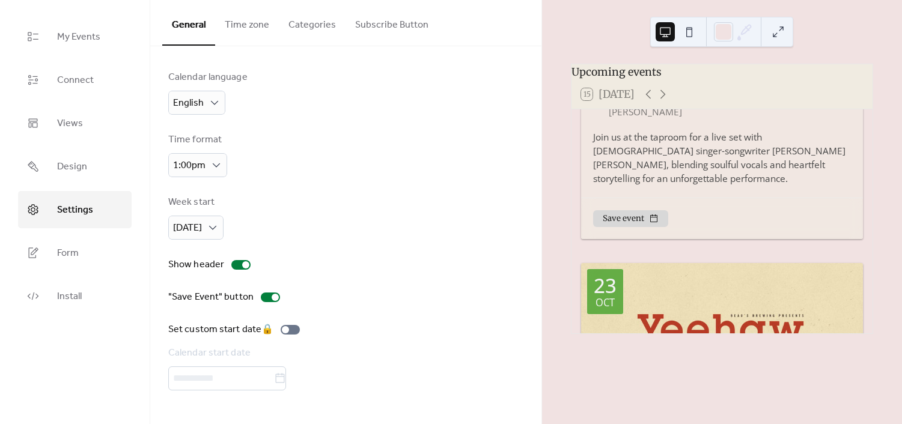
click at [246, 21] on button "Time zone" at bounding box center [247, 22] width 64 height 44
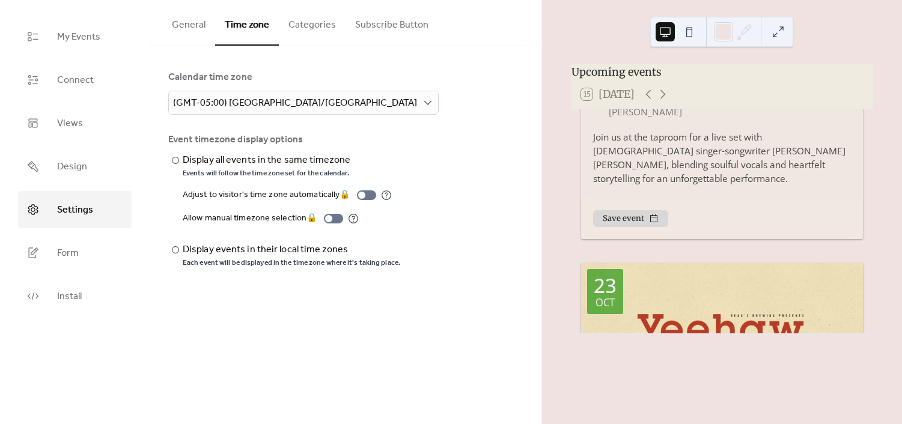
click at [317, 19] on button "Categories" at bounding box center [312, 22] width 67 height 44
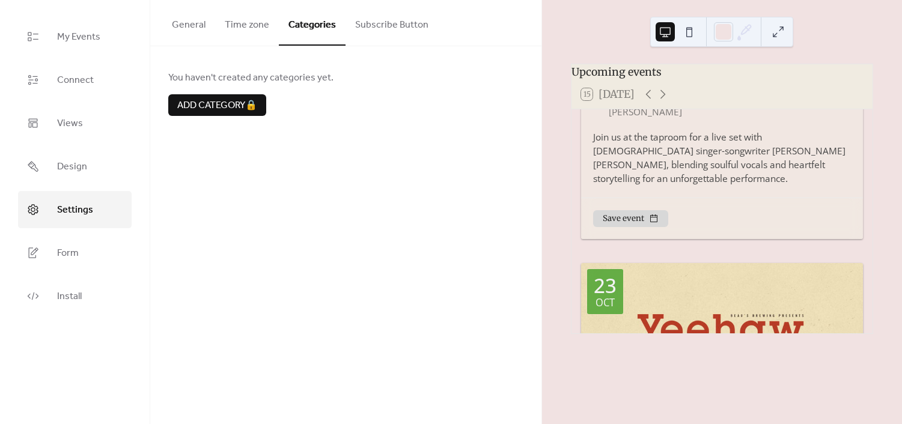
click at [401, 25] on button "Subscribe Button" at bounding box center [391, 22] width 93 height 44
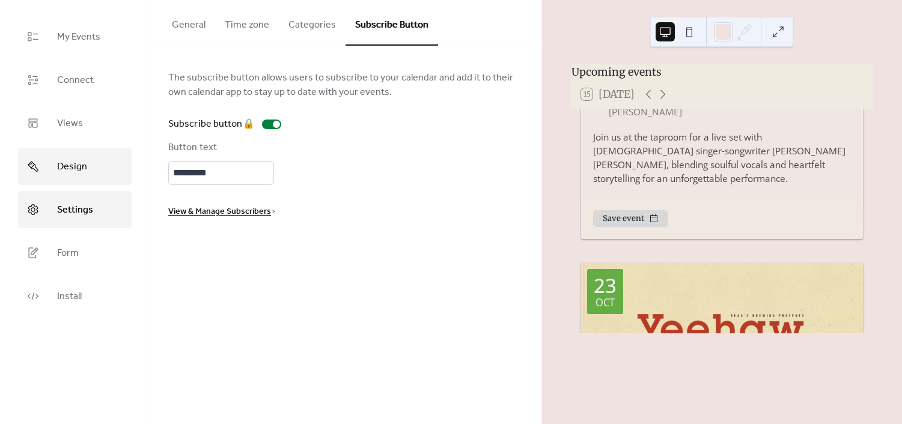
click at [57, 165] on span "Design" at bounding box center [72, 166] width 30 height 19
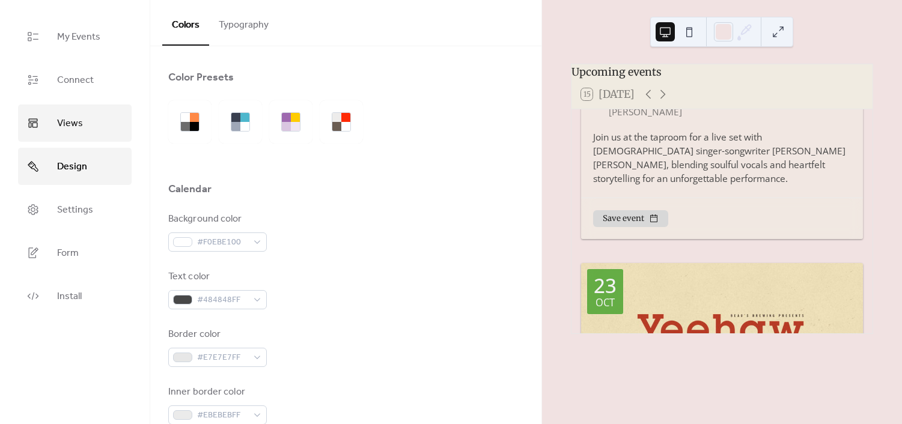
click at [121, 136] on link "Views" at bounding box center [75, 123] width 114 height 37
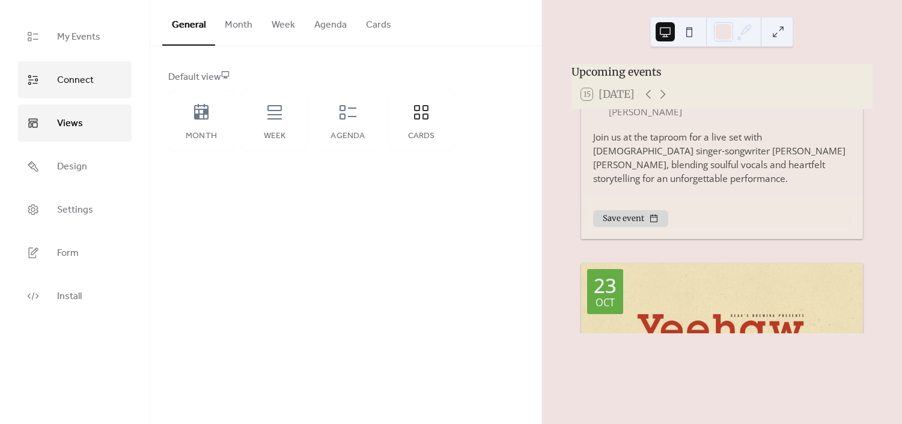
click at [57, 77] on span "Connect" at bounding box center [75, 80] width 37 height 19
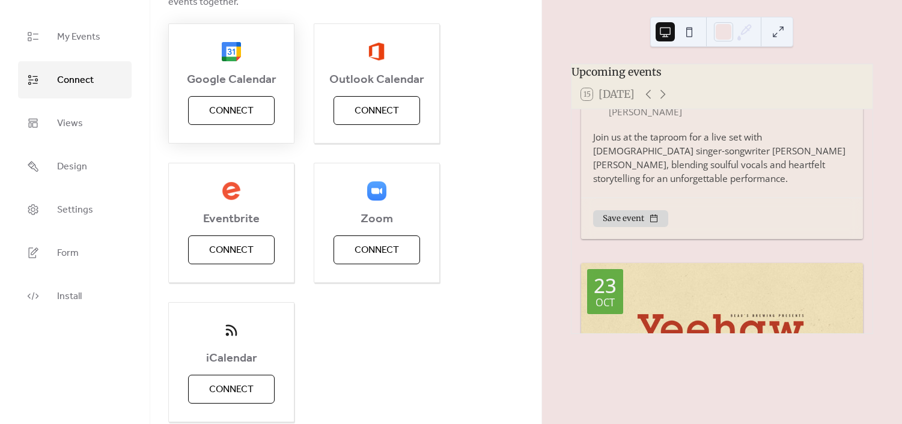
scroll to position [189, 0]
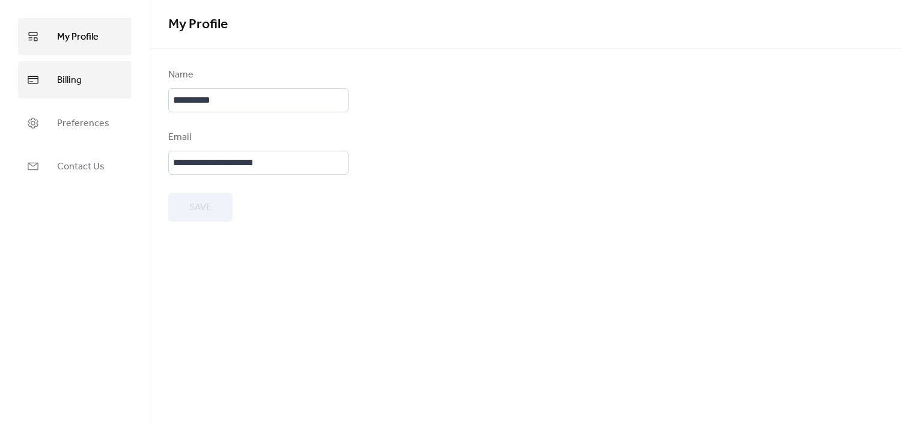
click at [91, 85] on link "Billing" at bounding box center [75, 79] width 114 height 37
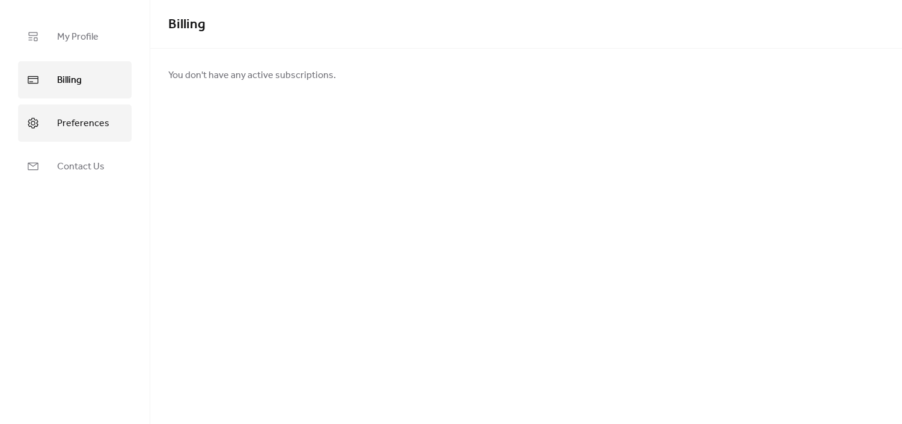
click at [87, 118] on span "Preferences" at bounding box center [83, 123] width 52 height 19
